Goal: Task Accomplishment & Management: Manage account settings

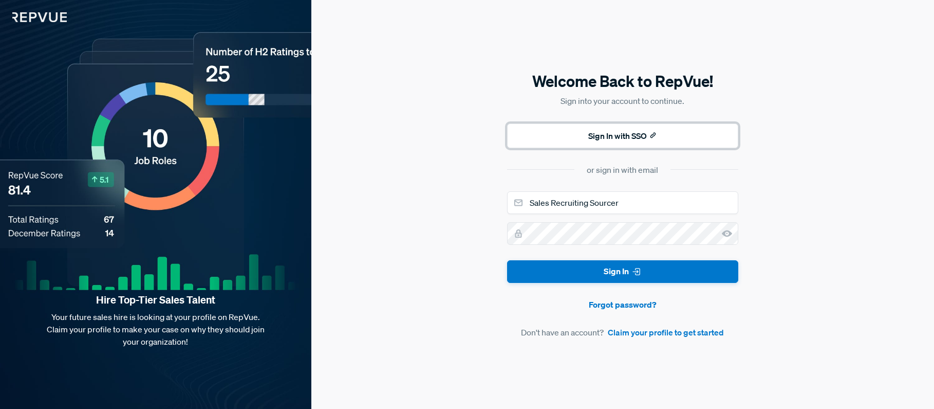
click at [601, 133] on button "Sign In with SSO" at bounding box center [622, 135] width 231 height 25
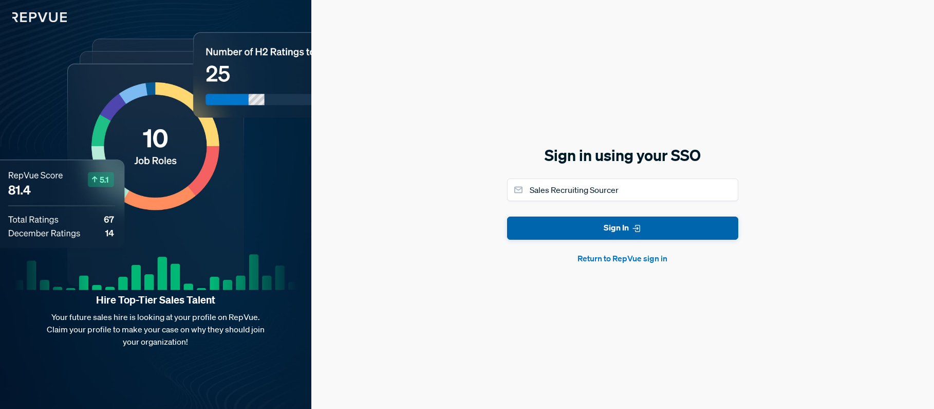
click at [630, 226] on button "Sign In" at bounding box center [622, 227] width 231 height 23
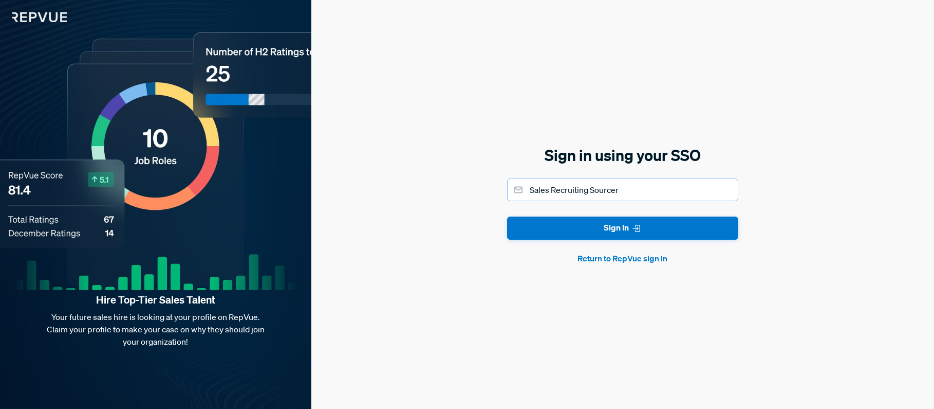
drag, startPoint x: 636, startPoint y: 189, endPoint x: 517, endPoint y: 189, distance: 119.8
click at [517, 189] on div "Sales Recruiting Sourcer" at bounding box center [622, 189] width 231 height 23
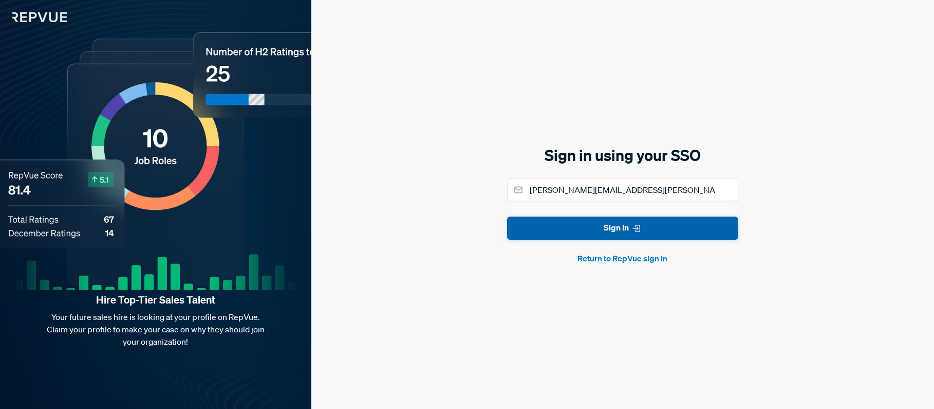
click at [578, 234] on button "Sign In" at bounding box center [622, 227] width 231 height 23
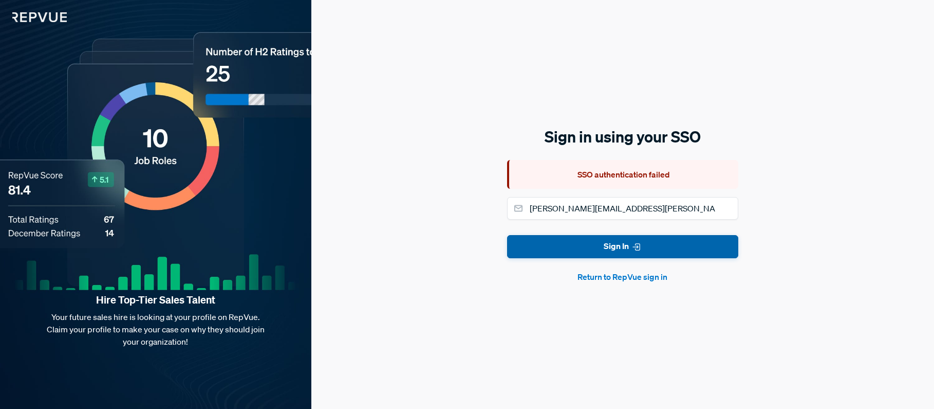
click at [617, 243] on button "Sign In" at bounding box center [622, 246] width 231 height 23
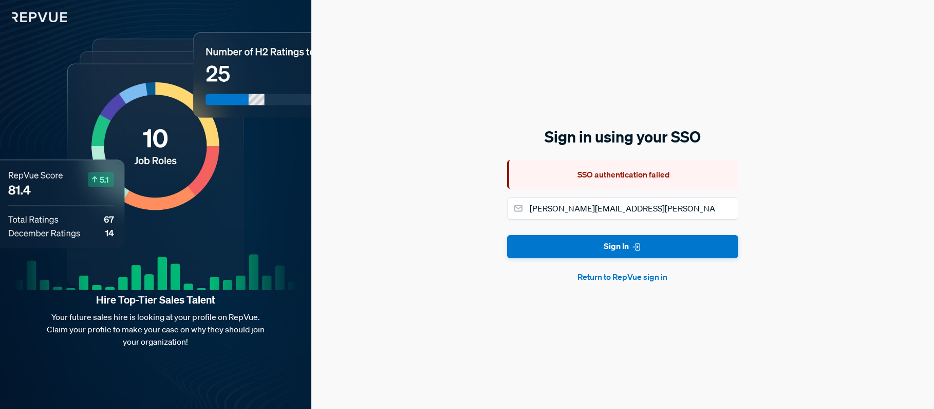
click at [630, 277] on button "Return to RepVue sign in" at bounding box center [622, 276] width 231 height 12
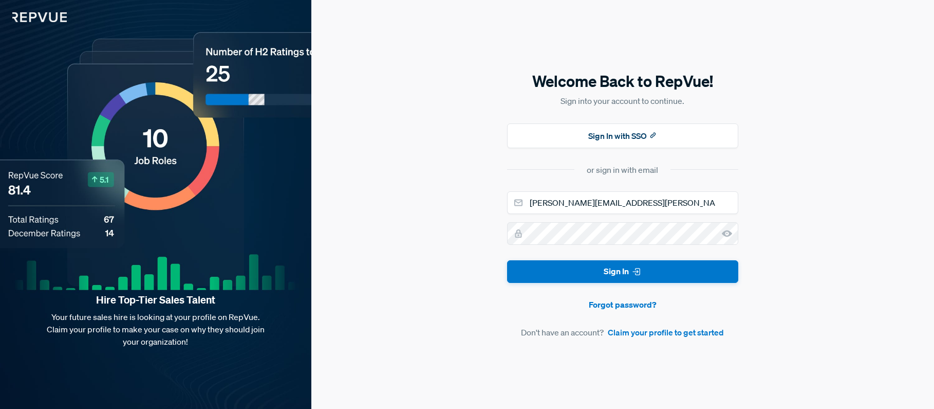
click at [731, 234] on use at bounding box center [727, 233] width 10 height 7
click at [630, 139] on button "Sign In with SSO" at bounding box center [622, 135] width 231 height 25
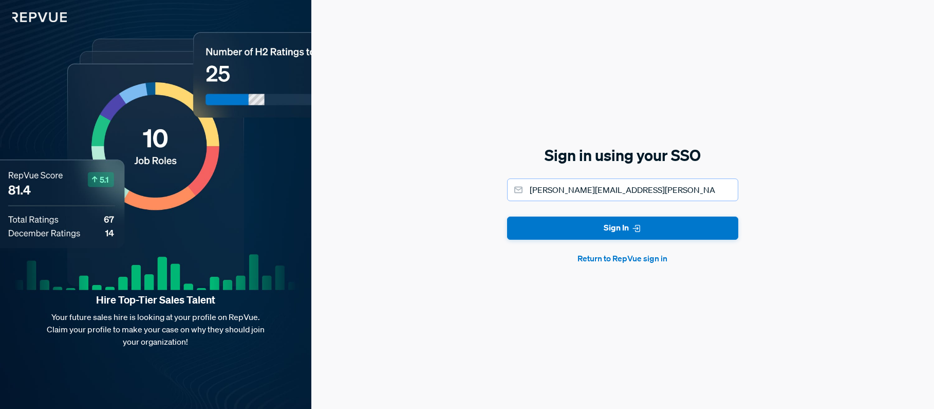
click at [554, 194] on input "[PERSON_NAME][EMAIL_ADDRESS][PERSON_NAME][DOMAIN_NAME]" at bounding box center [622, 189] width 231 height 23
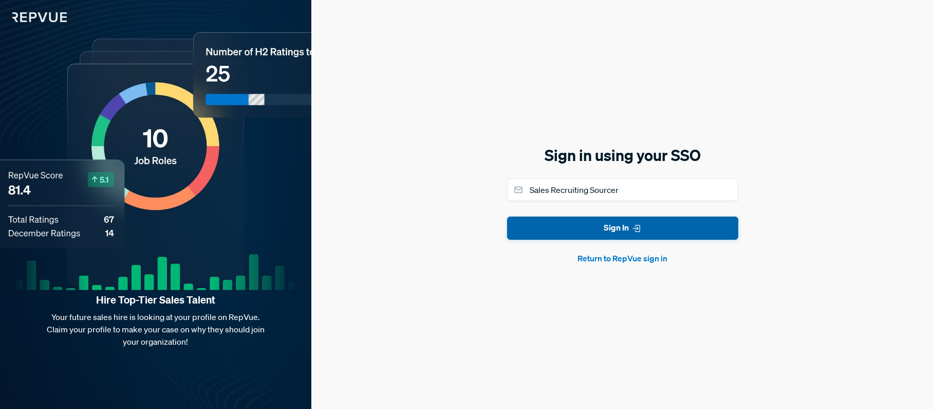
click at [639, 226] on icon "submit" at bounding box center [637, 228] width 10 height 10
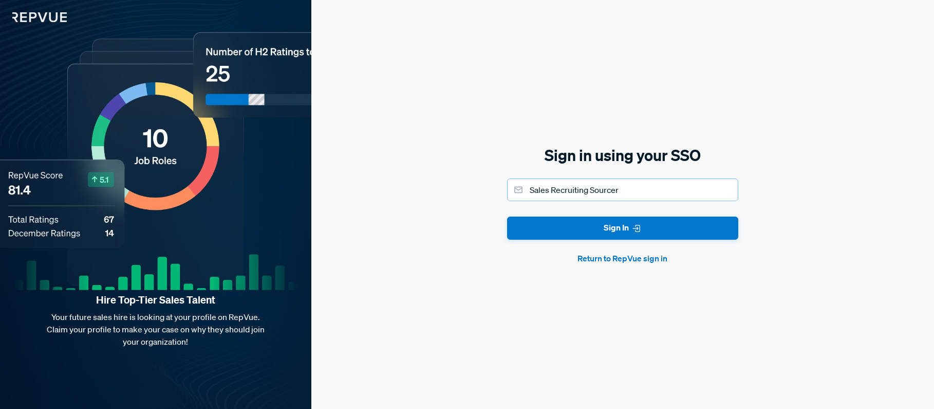
click at [648, 193] on input "Sales Recruiting Sourcer" at bounding box center [622, 189] width 231 height 23
type input "[PERSON_NAME][EMAIL_ADDRESS][PERSON_NAME][DOMAIN_NAME]"
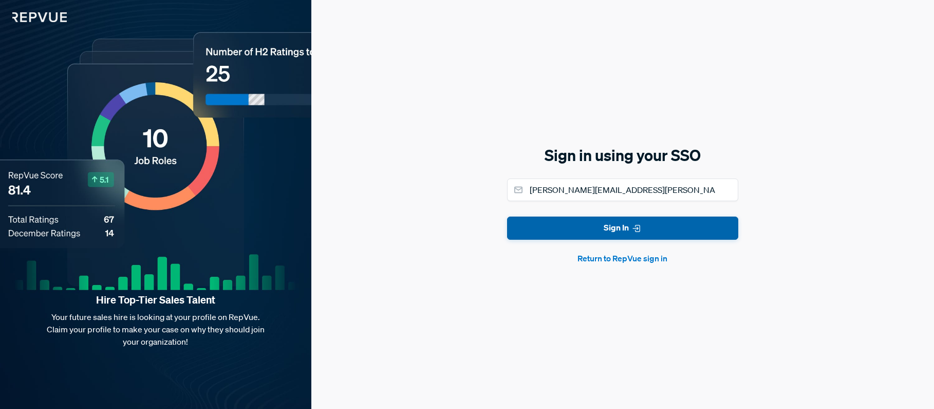
click at [613, 230] on button "Sign In" at bounding box center [622, 227] width 231 height 23
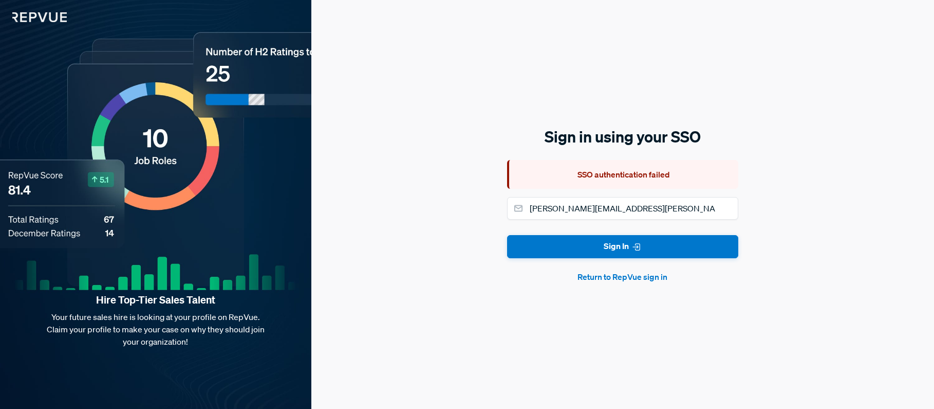
click at [857, 204] on div "Sign in using your SSO SSO authentication failed sarah.reynoso@samsara.com Sign…" at bounding box center [622, 204] width 623 height 409
click at [39, 11] on img at bounding box center [33, 11] width 67 height 22
click at [58, 21] on img at bounding box center [33, 11] width 67 height 22
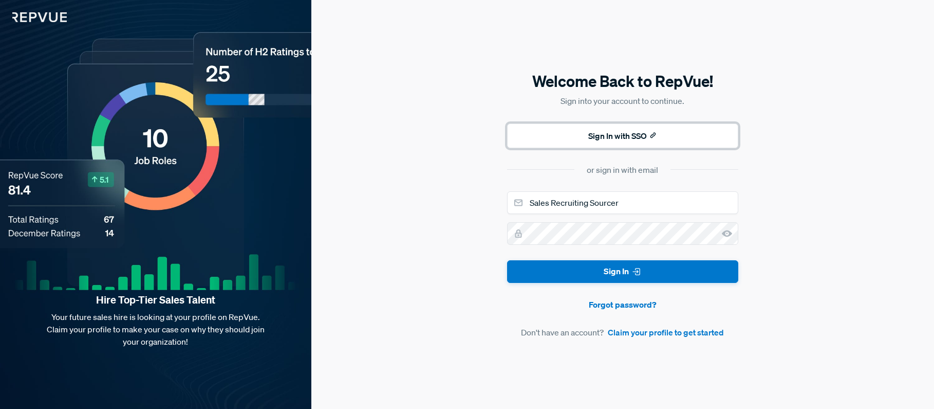
click at [633, 134] on button "Sign In with SSO" at bounding box center [622, 135] width 231 height 25
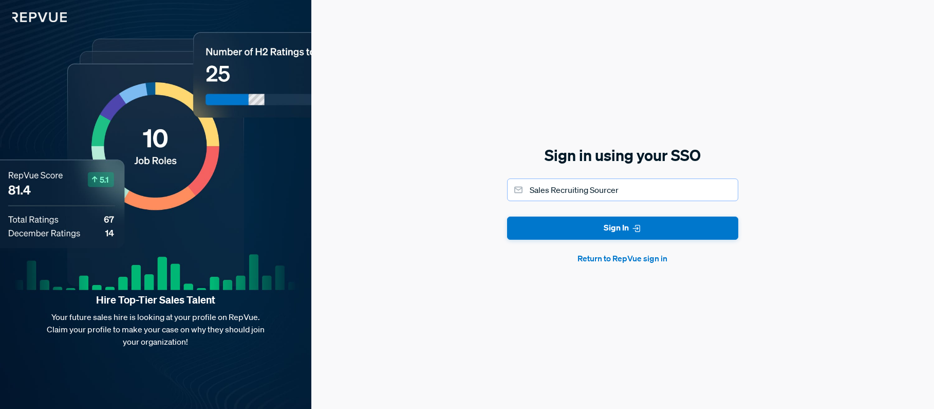
click at [612, 190] on input "Sales Recruiting Sourcer" at bounding box center [622, 189] width 231 height 23
type input "[PERSON_NAME][EMAIL_ADDRESS][PERSON_NAME][DOMAIN_NAME]"
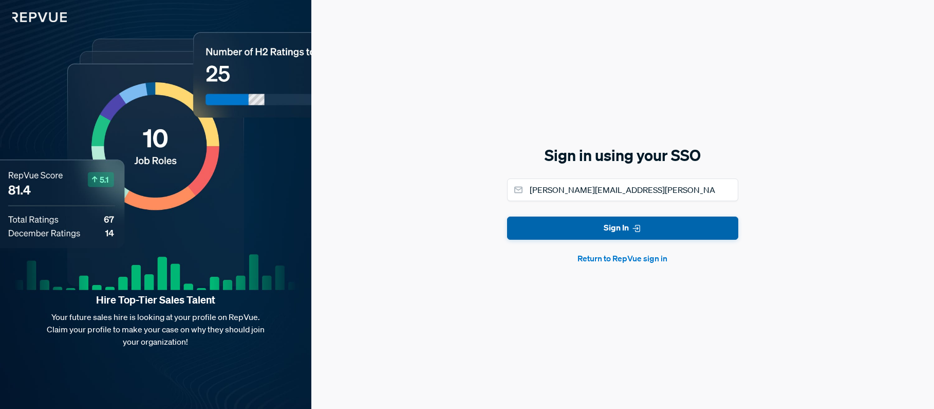
click at [624, 230] on button "Sign In" at bounding box center [622, 227] width 231 height 23
